Goal: Information Seeking & Learning: Learn about a topic

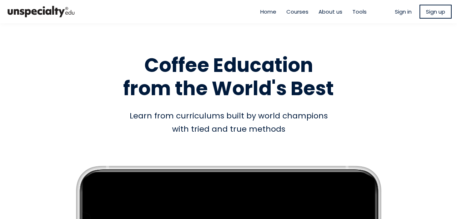
click at [404, 12] on span "Sign in" at bounding box center [403, 12] width 17 height 8
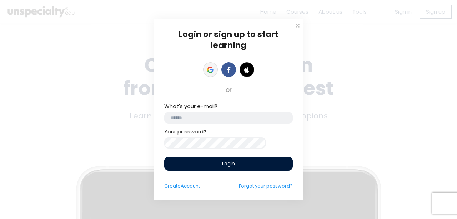
click at [213, 66] on icon at bounding box center [210, 69] width 6 height 6
click at [208, 62] on link at bounding box center [210, 69] width 15 height 15
click at [208, 66] on icon at bounding box center [210, 69] width 6 height 6
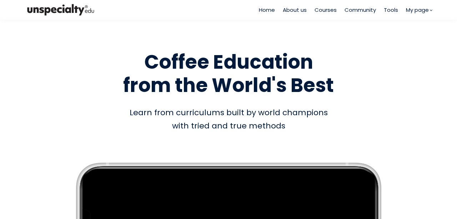
click at [320, 9] on span "Courses" at bounding box center [326, 10] width 22 height 8
click at [329, 10] on span "Courses" at bounding box center [326, 10] width 22 height 8
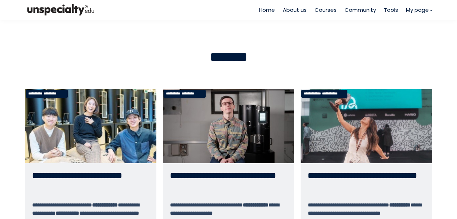
click at [332, 120] on link "**********" at bounding box center [367, 185] width 132 height 192
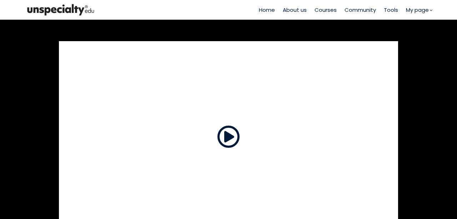
click at [229, 140] on span at bounding box center [228, 136] width 23 height 23
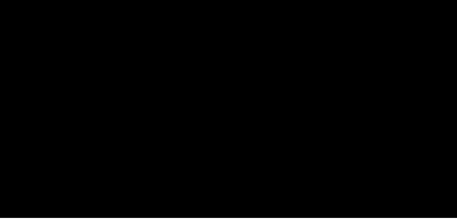
scroll to position [286, 0]
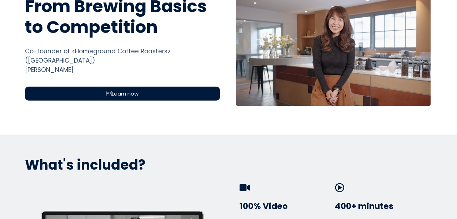
click at [160, 86] on div "Learn now" at bounding box center [122, 93] width 195 height 14
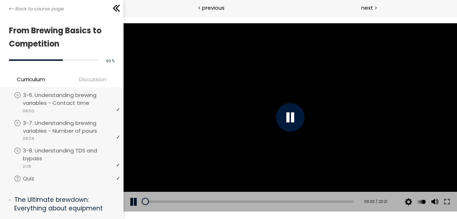
scroll to position [429, 0]
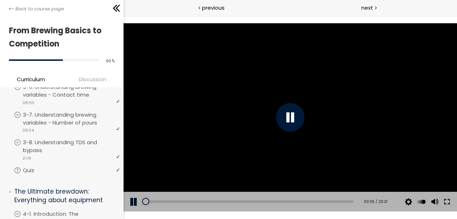
click at [452, 204] on button at bounding box center [447, 202] width 13 height 20
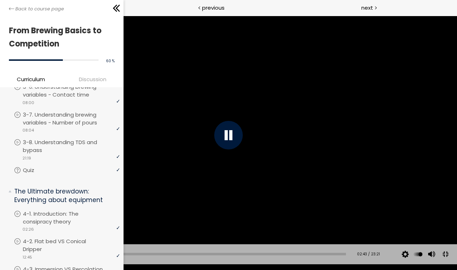
click at [326, 75] on div at bounding box center [228, 134] width 457 height 257
click at [323, 93] on div at bounding box center [228, 134] width 457 height 257
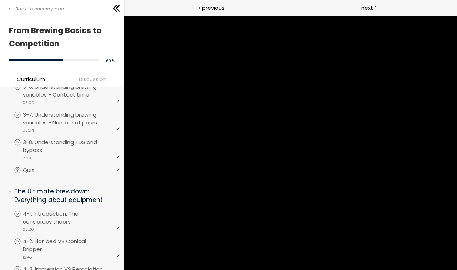
click at [338, 97] on div at bounding box center [228, 134] width 457 height 257
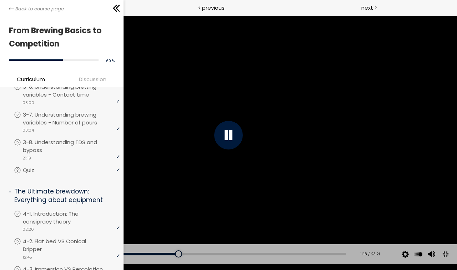
click at [338, 97] on div at bounding box center [228, 134] width 457 height 257
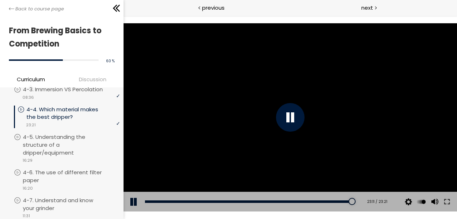
scroll to position [608, 0]
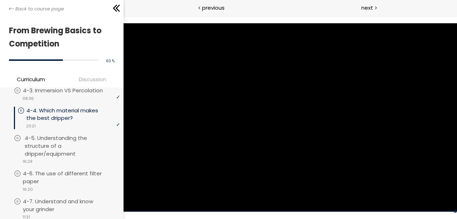
click at [49, 157] on p "4-5. Understanding the structure of a dripper/equipment" at bounding box center [73, 145] width 97 height 23
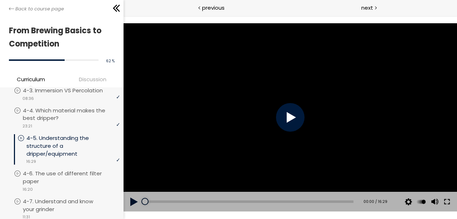
click at [448, 203] on button at bounding box center [447, 202] width 13 height 20
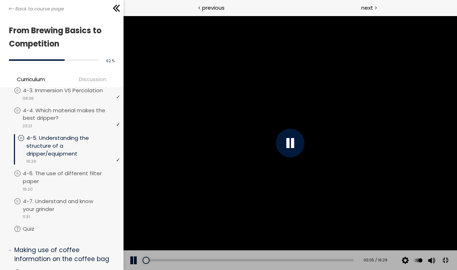
click at [457, 177] on div at bounding box center [290, 143] width 334 height 254
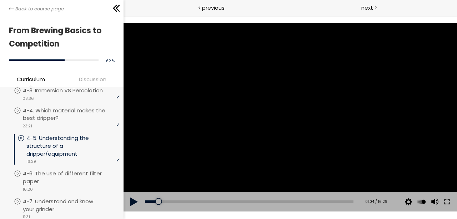
click at [373, 145] on div at bounding box center [290, 117] width 334 height 188
click at [332, 93] on div at bounding box center [290, 117] width 334 height 188
